Goal: Information Seeking & Learning: Learn about a topic

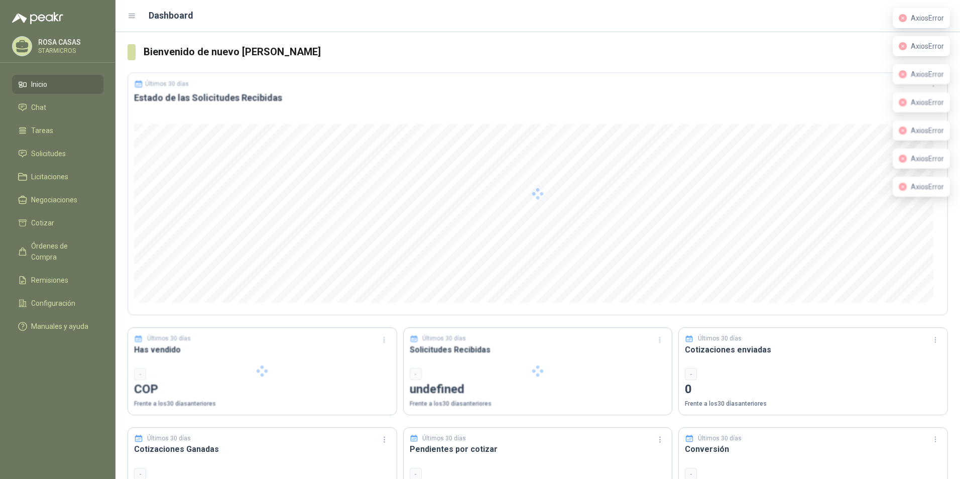
click at [815, 15] on div "Dashboard" at bounding box center [519, 16] width 782 height 14
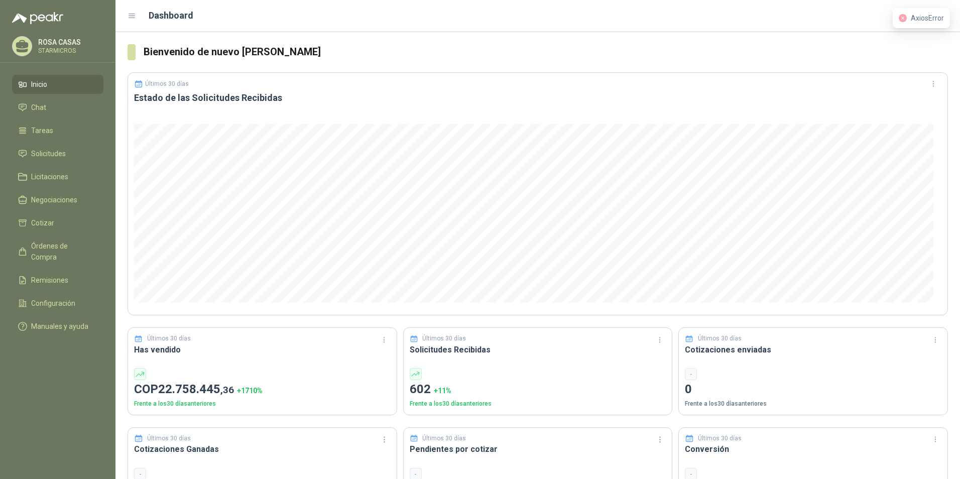
click at [920, 26] on div "AxiosError" at bounding box center [921, 18] width 57 height 20
click at [941, 20] on span "AxiosError" at bounding box center [927, 18] width 33 height 8
click at [875, 23] on div "Dashboard 1" at bounding box center [538, 16] width 820 height 16
click at [933, 22] on span "AxiosError" at bounding box center [927, 18] width 33 height 8
click at [950, 10] on header "Dashboard 1" at bounding box center [537, 16] width 844 height 32
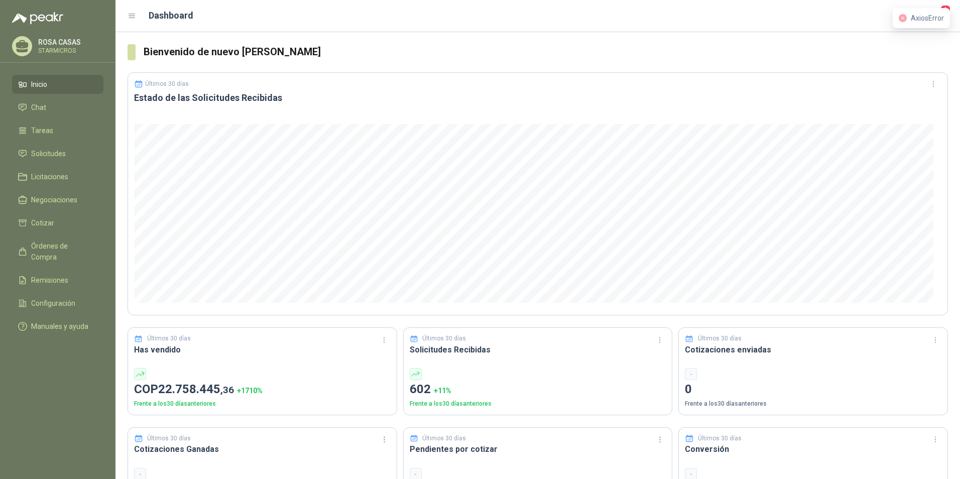
click at [944, 9] on div "AxiosError" at bounding box center [921, 18] width 57 height 20
click at [946, 8] on div "AxiosError" at bounding box center [921, 18] width 57 height 20
click at [948, 7] on span "1" at bounding box center [945, 10] width 11 height 10
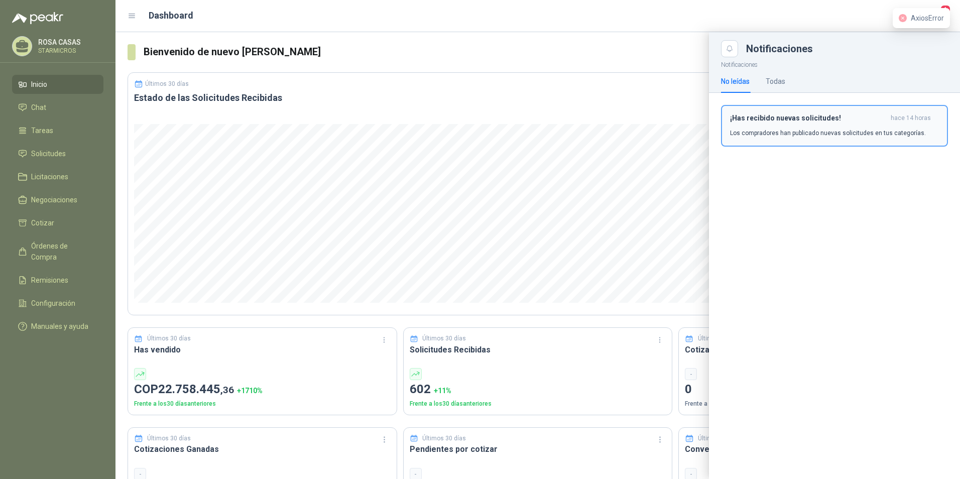
click at [853, 118] on h3 "¡Has recibido nuevas solicitudes!" at bounding box center [808, 118] width 157 height 9
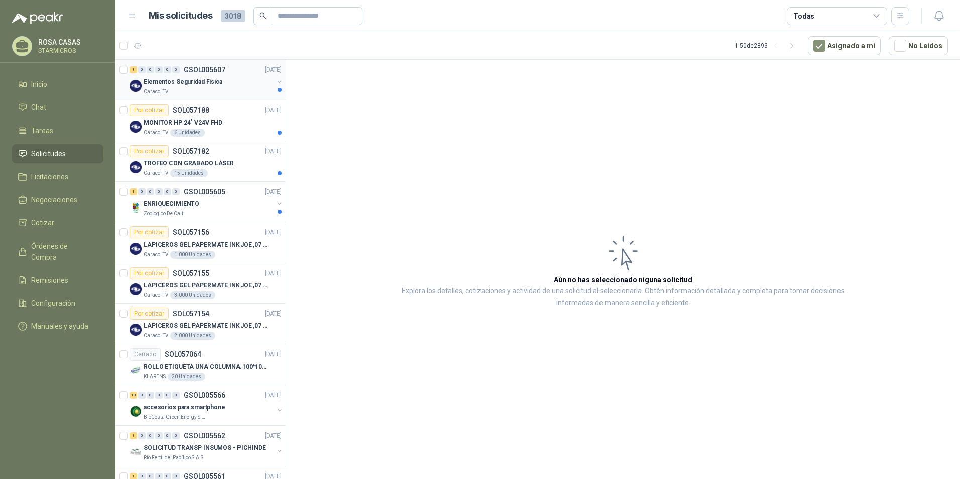
click at [209, 77] on p "Elementos Seguridad Fisica" at bounding box center [183, 82] width 79 height 10
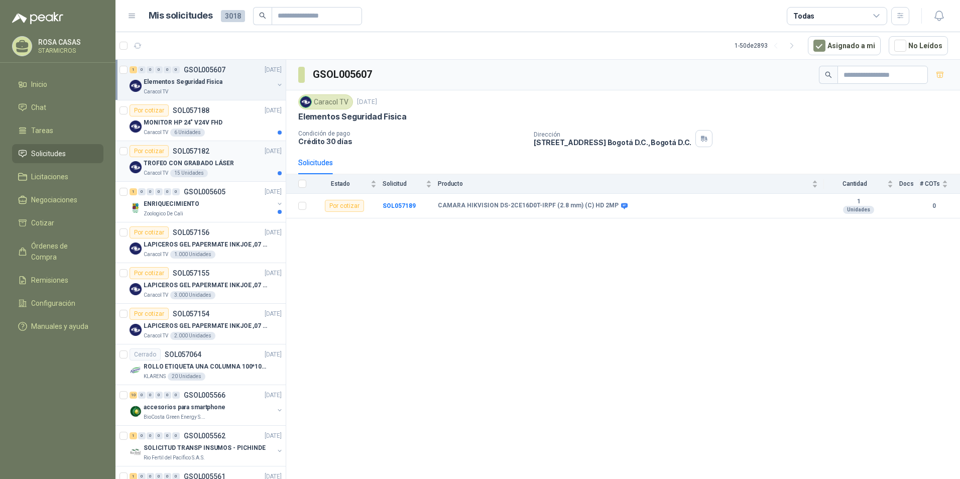
click at [236, 156] on div "Por cotizar SOL057182 [DATE]" at bounding box center [206, 151] width 152 height 12
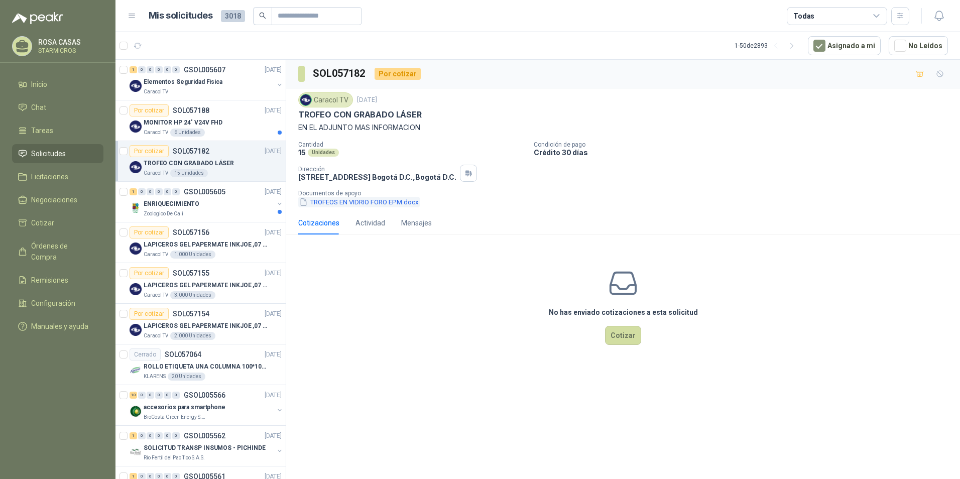
click at [331, 204] on button "TROFEOS EN VIDRIO FORO EPM.docx" at bounding box center [358, 202] width 121 height 11
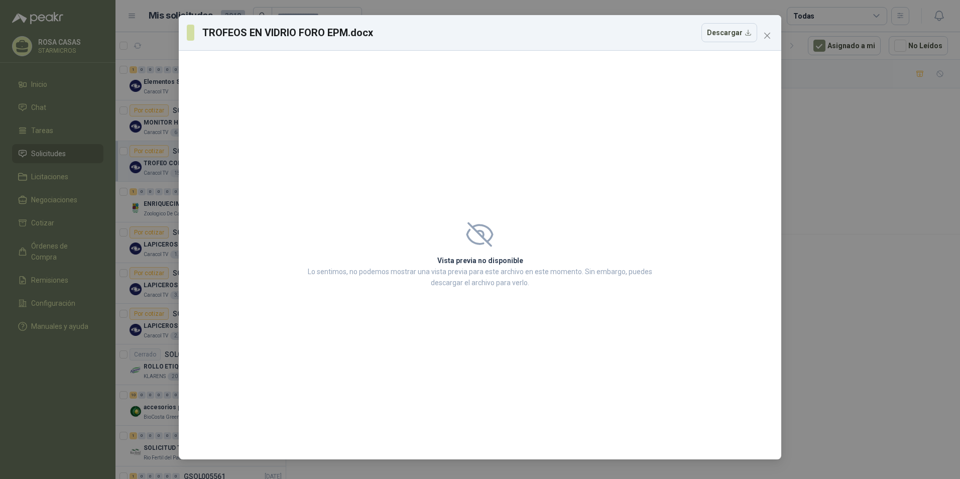
click at [740, 22] on div "TROFEOS EN [PERSON_NAME] FORO EPM.docx Descargar" at bounding box center [480, 33] width 602 height 36
click at [740, 28] on button "Descargar" at bounding box center [729, 32] width 56 height 19
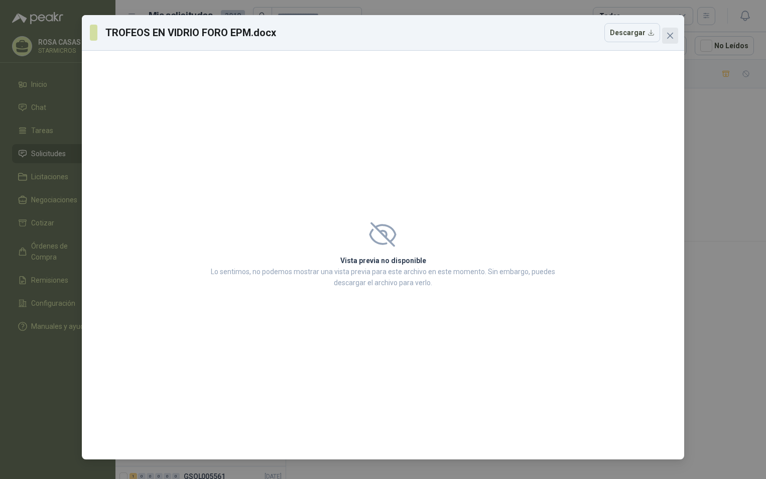
click at [671, 38] on icon "close" at bounding box center [670, 36] width 8 height 8
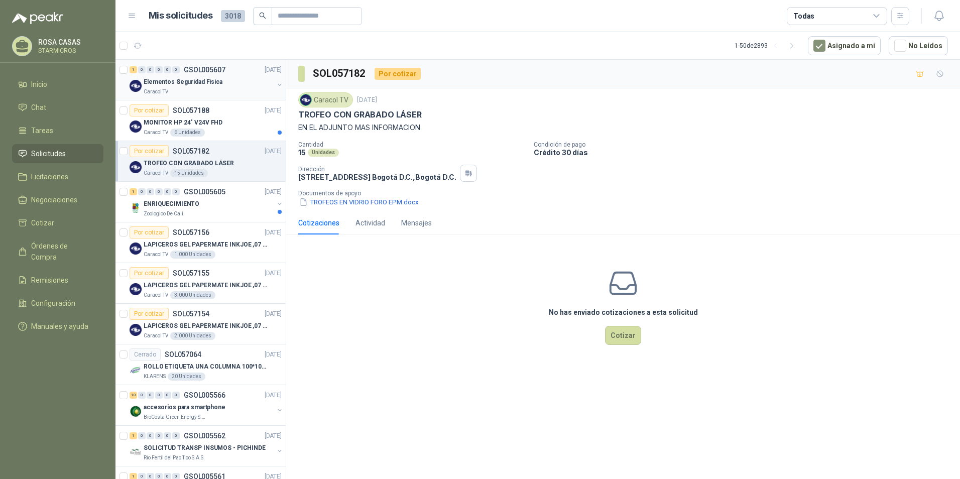
click at [218, 94] on div "Caracol TV" at bounding box center [209, 92] width 130 height 8
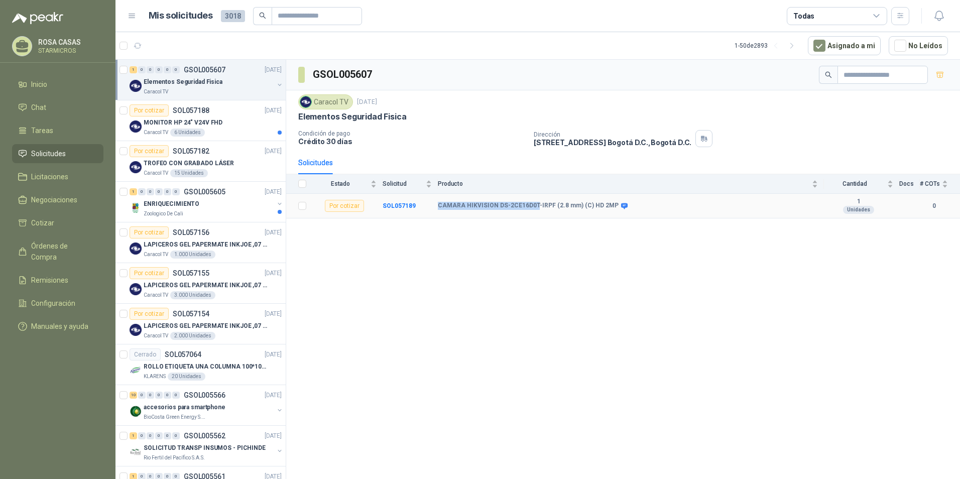
drag, startPoint x: 436, startPoint y: 204, endPoint x: 549, endPoint y: 203, distance: 112.5
click at [532, 203] on tr "Por cotizar SOL057189 CAMARA HIKVISION DS-2CE16D0T-IRPF (2.8 mm) (C) HD 2MP 1 U…" at bounding box center [623, 206] width 674 height 25
click at [621, 207] on icon at bounding box center [624, 206] width 7 height 6
click at [396, 205] on b "SOL057189" at bounding box center [399, 205] width 33 height 7
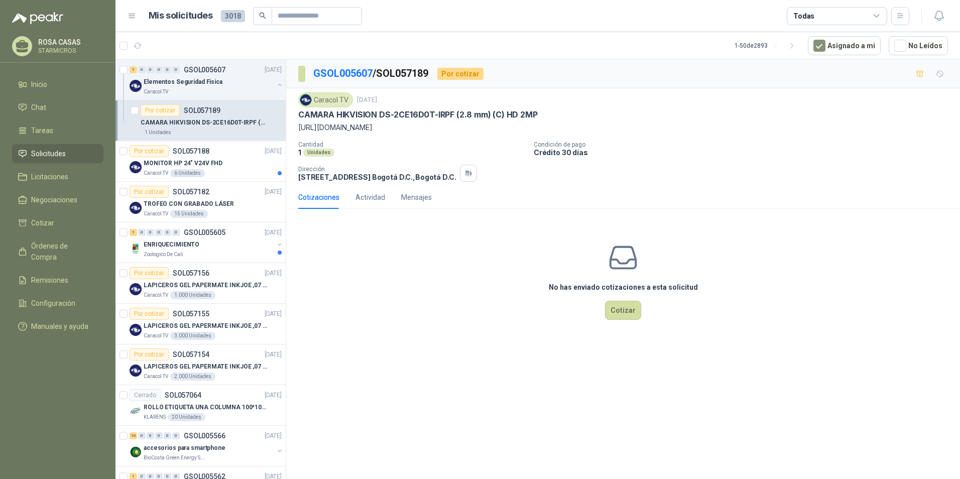
drag, startPoint x: 300, startPoint y: 127, endPoint x: 706, endPoint y: 121, distance: 406.7
click at [706, 121] on div "Caracol TV [DATE] CAMARA HIKVISION DS-2CE16D0T-IRPF (2.8 mm) (C) HD 2MP [URL][D…" at bounding box center [623, 112] width 650 height 41
copy p "[URL][DOMAIN_NAME]"
click at [325, 107] on div "Caracol TV [DATE] CAMARA HIKVISION DS-2CE16D0T-IRPF (2.8 mm) (C) HD 2MP [URL][D…" at bounding box center [623, 112] width 650 height 41
click at [320, 113] on p "CAMARA HIKVISION DS-2CE16D0T-IRPF (2.8 mm) (C) HD 2MP" at bounding box center [417, 114] width 239 height 11
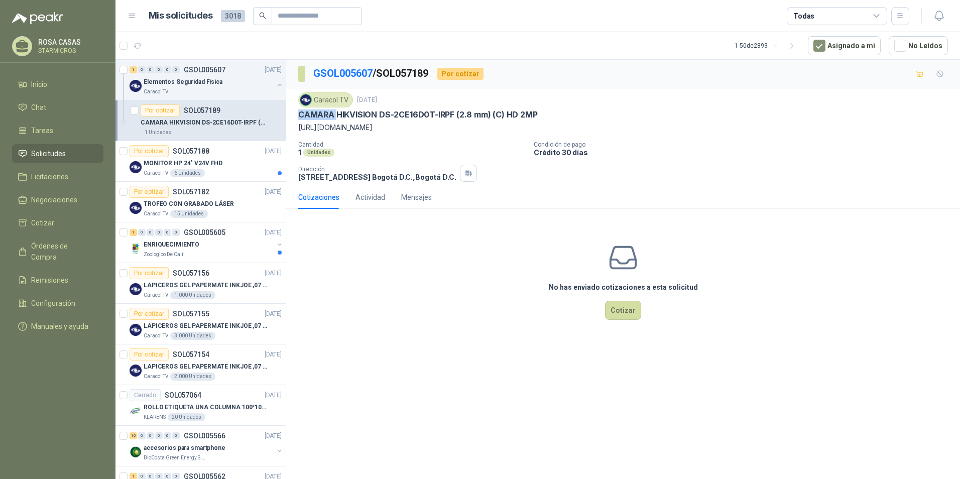
click at [320, 113] on p "CAMARA HIKVISION DS-2CE16D0T-IRPF (2.8 mm) (C) HD 2MP" at bounding box center [417, 114] width 239 height 11
copy p "CAMARA HIKVISION DS-2CE16D0T-IRPF (2.8 mm) (C) HD 2MP"
click at [226, 197] on div "Por cotizar SOL057182 [DATE]" at bounding box center [206, 192] width 152 height 12
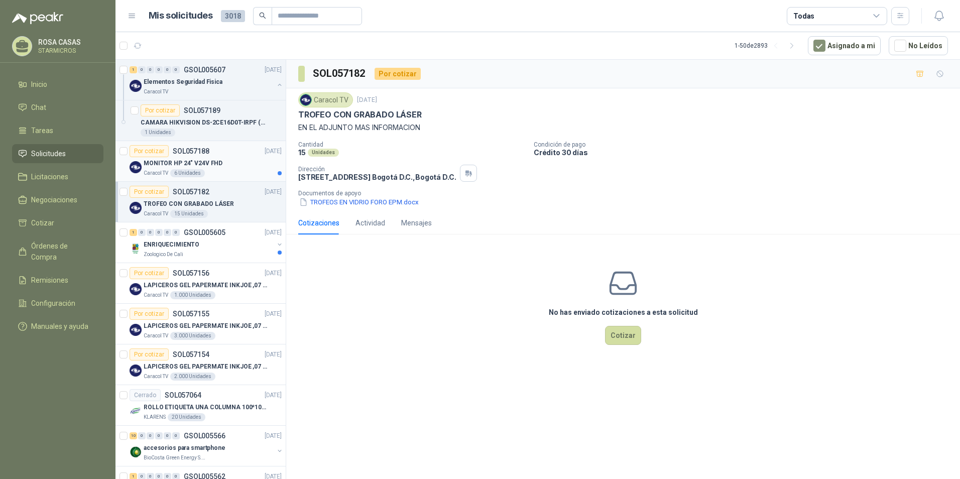
click at [216, 155] on div "Por cotizar SOL057188 [DATE]" at bounding box center [206, 151] width 152 height 12
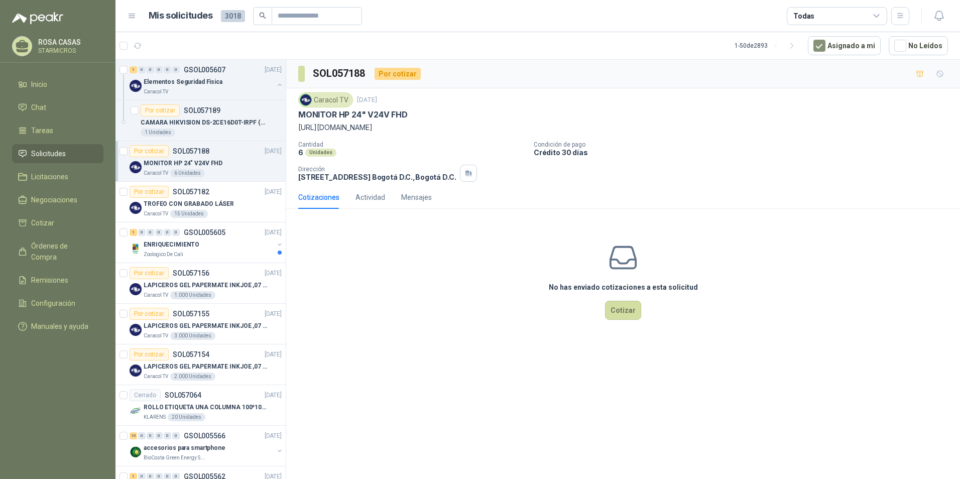
drag, startPoint x: 297, startPoint y: 125, endPoint x: 642, endPoint y: 136, distance: 345.1
click at [642, 136] on div "Caracol TV [DATE] MONITOR HP 24" V24V FHD [URL][DOMAIN_NAME] Cantidad 6 Unidade…" at bounding box center [623, 136] width 674 height 97
copy p "[URL][DOMAIN_NAME]"
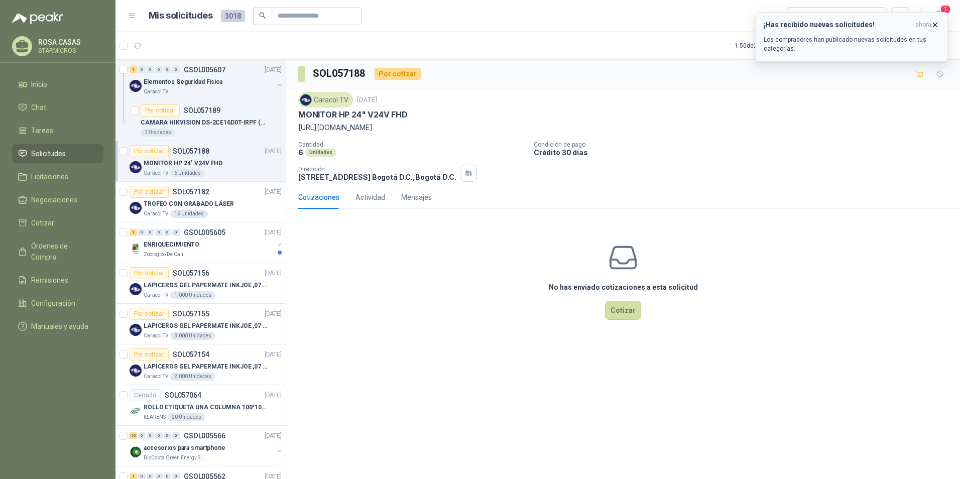
click at [862, 32] on div "¡Has recibido nuevas solicitudes! ahora Los compradores han publicado nuevas so…" at bounding box center [852, 37] width 176 height 33
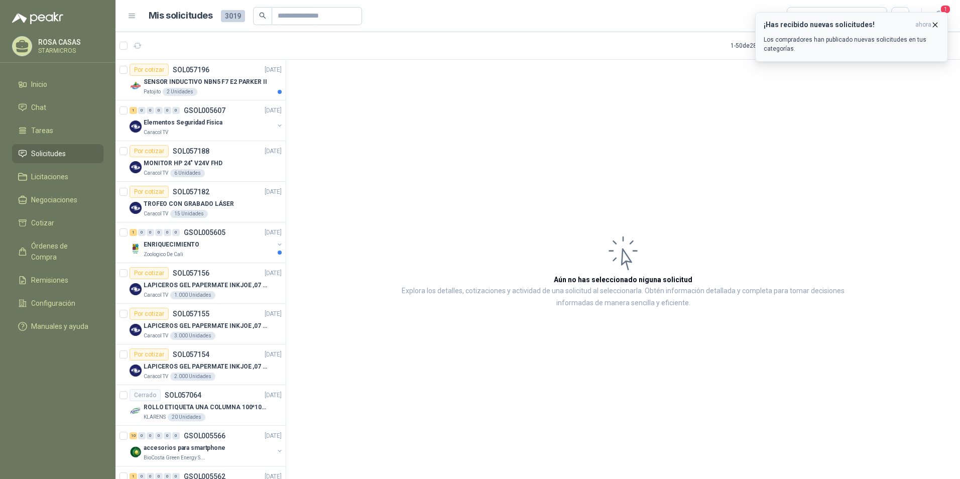
click at [854, 47] on p "Los compradores han publicado nuevas solicitudes en tus categorías." at bounding box center [852, 44] width 176 height 18
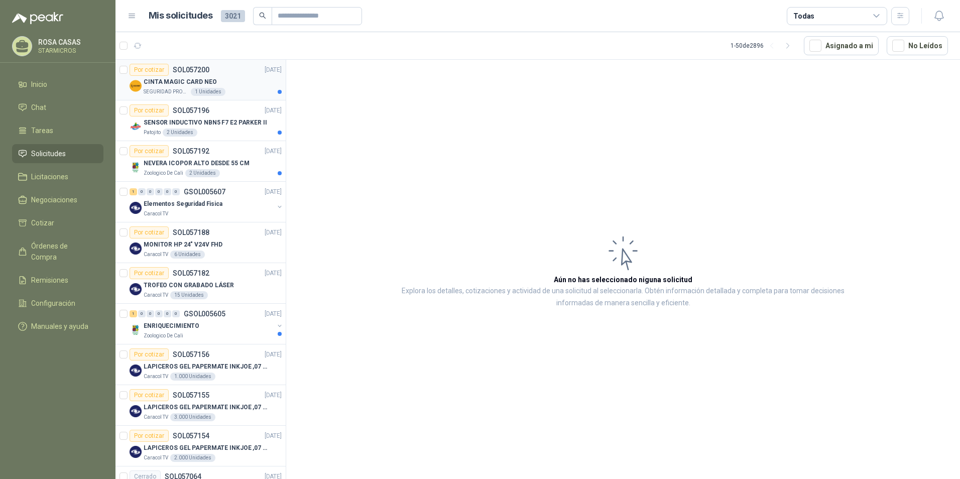
click at [215, 84] on div "CINTA MAGIC CARD NEO" at bounding box center [213, 82] width 138 height 12
